Goal: Obtain resource: Download file/media

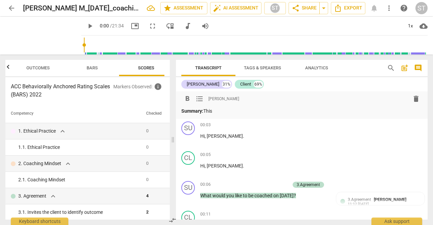
scroll to position [0, 9]
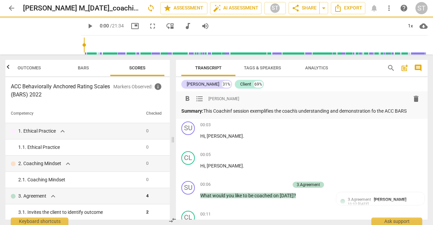
click at [378, 111] on p "Summary: This Coachinf session exemplifies the coach's understanding and demons…" at bounding box center [301, 111] width 241 height 7
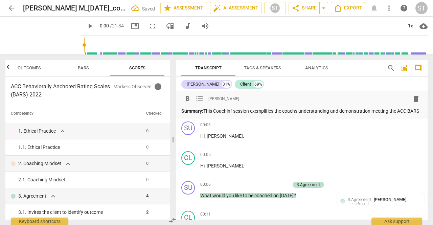
click at [402, 114] on p "Summary: This Coachinf session exemplifies the coach's understanding and demons…" at bounding box center [301, 111] width 241 height 7
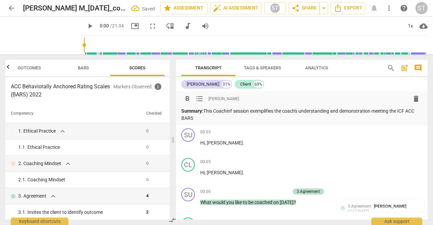
click at [208, 120] on p "Summary: This Coachinf session exemplifies the coach's understanding and demons…" at bounding box center [301, 115] width 241 height 14
click at [213, 118] on p "Summary: This Coachinf session exemplifies the coach's understanding and demons…" at bounding box center [301, 115] width 241 height 14
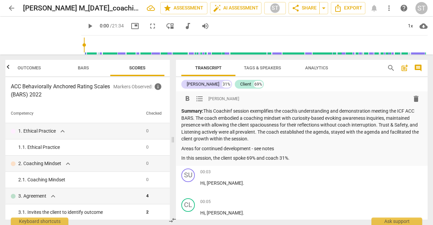
click at [287, 153] on div "Summary: This Coachinf session exemplifies the coach's understanding and demons…" at bounding box center [301, 135] width 241 height 54
click at [276, 150] on p "Areas for continued development - see notes" at bounding box center [301, 148] width 241 height 7
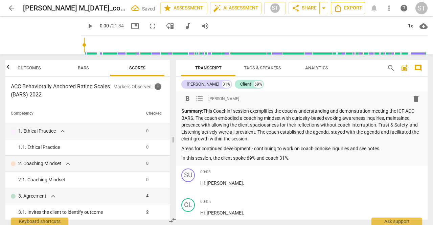
click at [348, 12] on button "Export" at bounding box center [348, 8] width 35 height 12
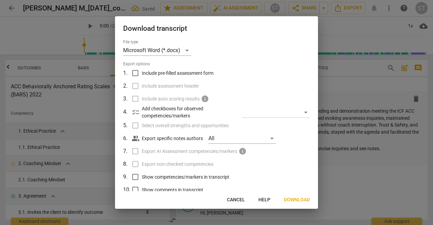
click at [191, 75] on span "Include pre-filled assessment form" at bounding box center [178, 73] width 72 height 7
click at [142, 75] on input "Include pre-filled assessment form" at bounding box center [135, 73] width 13 height 13
checkbox input "true"
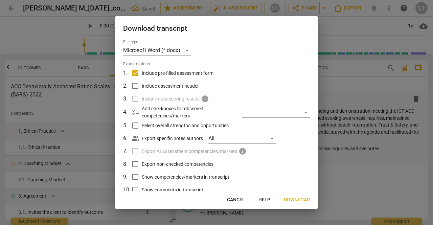
click at [183, 91] on label "Include assessment header" at bounding box center [215, 86] width 177 height 13
click at [142, 91] on input "Include assessment header" at bounding box center [135, 86] width 13 height 13
checkbox input "true"
click at [172, 130] on label "Select overall strengths and opportunities" at bounding box center [215, 125] width 177 height 13
click at [142, 130] on input "Select overall strengths and opportunities" at bounding box center [135, 125] width 13 height 13
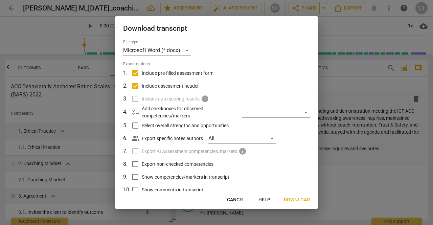
checkbox input "true"
click at [173, 165] on span "Export non-checked competencies" at bounding box center [178, 164] width 72 height 7
click at [142, 165] on input "Export non-checked competencies" at bounding box center [135, 164] width 13 height 13
checkbox input "true"
click at [169, 178] on span "Show competencies/markers in transcript" at bounding box center [186, 177] width 88 height 7
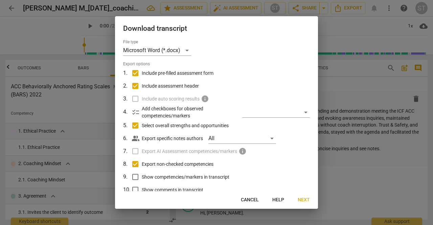
click at [142, 178] on input "Show competencies/markers in transcript" at bounding box center [135, 177] width 13 height 13
checkbox input "true"
click at [168, 192] on div "Download transcript File type Microsoft Word (*.docx) Export options 1 . Includ…" at bounding box center [216, 112] width 203 height 193
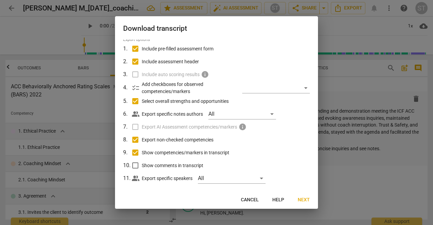
scroll to position [31, 0]
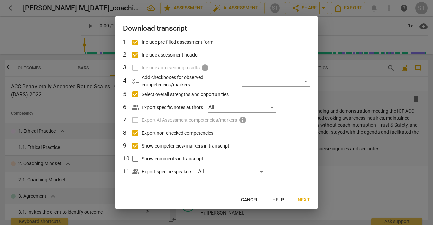
click at [137, 163] on input "Show comments in transcript" at bounding box center [135, 158] width 13 height 13
checkbox input "true"
click at [303, 202] on span "Next" at bounding box center [304, 200] width 12 height 7
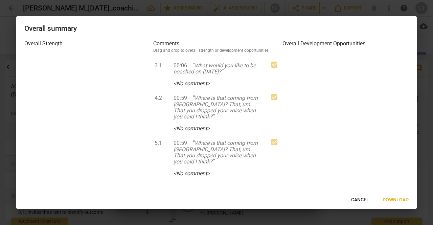
click at [396, 202] on span "Download" at bounding box center [396, 200] width 26 height 7
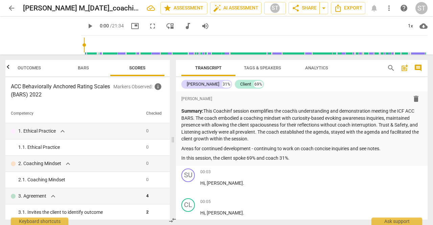
click at [423, 11] on div "ST" at bounding box center [422, 8] width 12 height 12
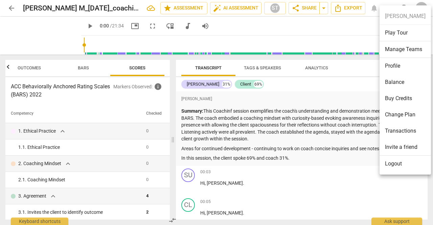
click at [11, 10] on div at bounding box center [216, 112] width 433 height 225
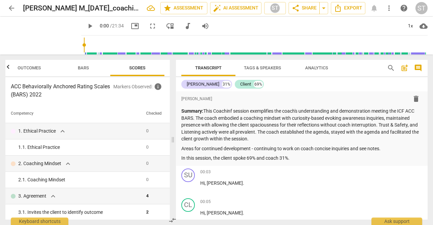
click at [12, 9] on span "arrow_back" at bounding box center [11, 8] width 8 height 8
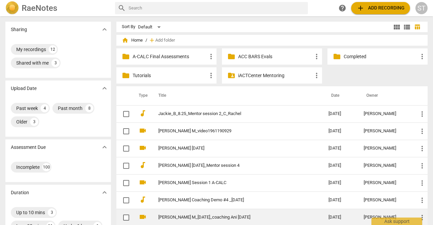
click at [421, 217] on span "more_vert" at bounding box center [422, 218] width 8 height 8
click at [414, 195] on li "Move" at bounding box center [415, 192] width 26 height 16
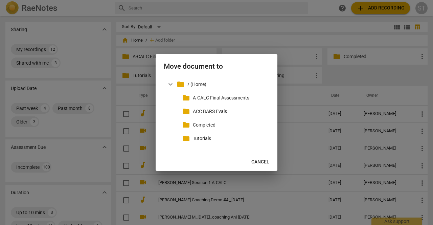
click at [234, 125] on p "Completed" at bounding box center [230, 124] width 74 height 7
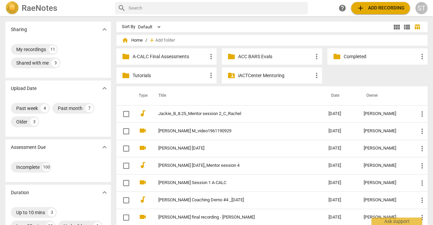
click at [422, 13] on div "ST" at bounding box center [422, 8] width 12 height 12
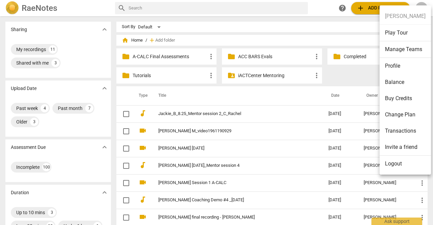
click at [395, 166] on li "Logout" at bounding box center [405, 164] width 51 height 16
